Goal: Ask a question

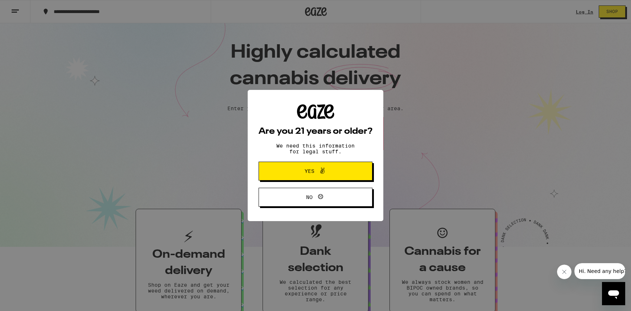
click at [292, 169] on span "Yes" at bounding box center [315, 170] width 55 height 9
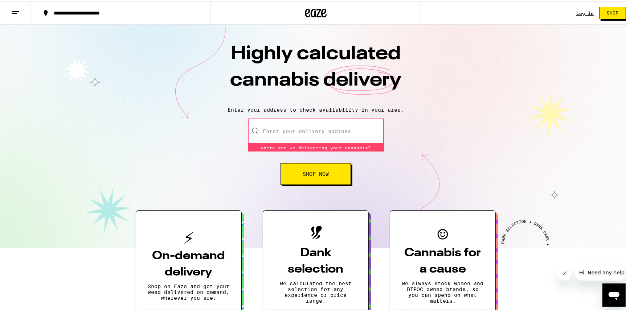
click at [604, 287] on div "Open messaging window" at bounding box center [613, 295] width 22 height 22
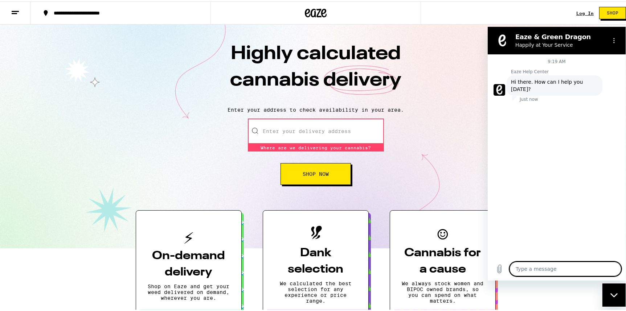
type textarea "x"
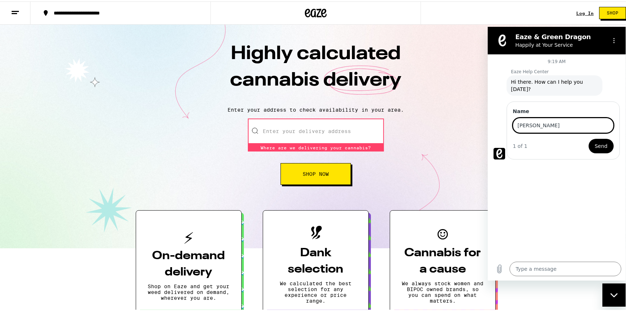
type input "[PERSON_NAME]"
click at [608, 139] on button "Send" at bounding box center [600, 146] width 25 height 15
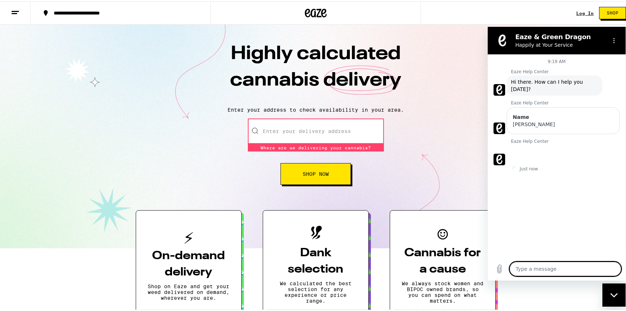
click at [541, 113] on div "Name" at bounding box center [562, 116] width 101 height 7
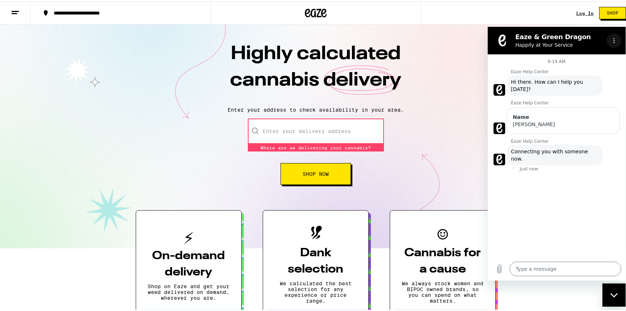
click at [611, 41] on icon "Options menu" at bounding box center [613, 40] width 6 height 6
click at [553, 268] on textarea at bounding box center [565, 268] width 112 height 15
click at [613, 40] on icon "Options menu" at bounding box center [613, 40] width 6 height 6
type textarea "x"
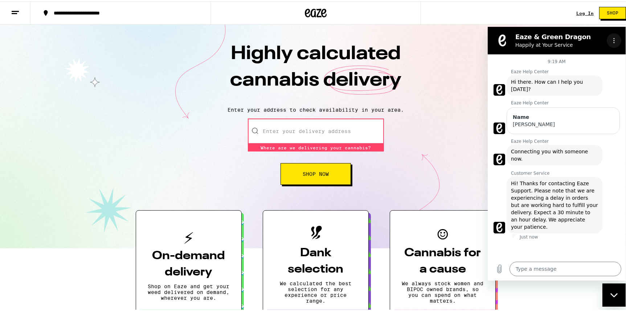
click at [613, 40] on icon "Options menu" at bounding box center [613, 40] width 6 height 6
